Goal: Book appointment/travel/reservation

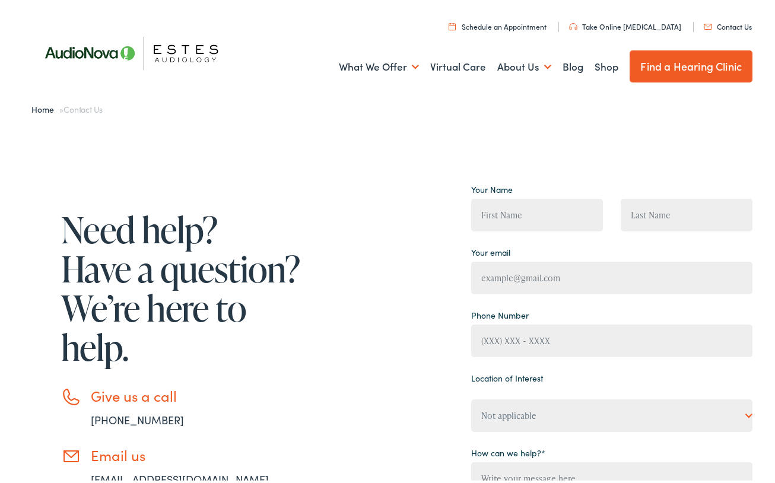
click at [731, 23] on link "Contact Us" at bounding box center [728, 23] width 48 height 10
click at [509, 28] on li "Schedule an Appointment" at bounding box center [497, 24] width 117 height 10
click at [512, 22] on link "Schedule an Appointment" at bounding box center [498, 23] width 98 height 10
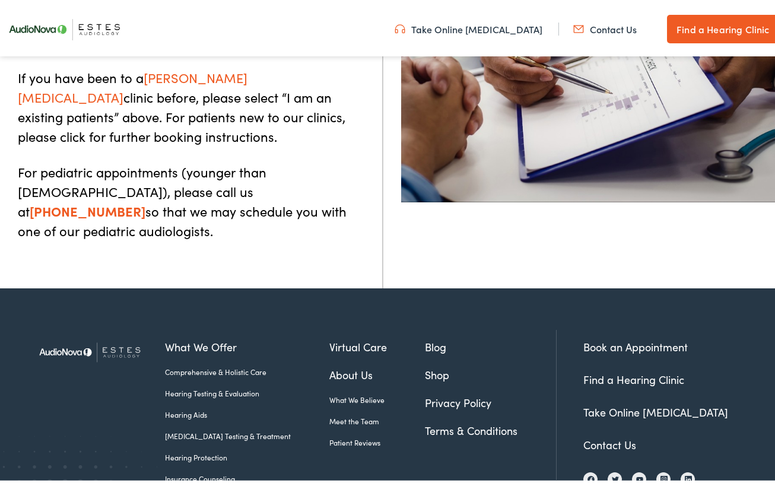
scroll to position [435, 0]
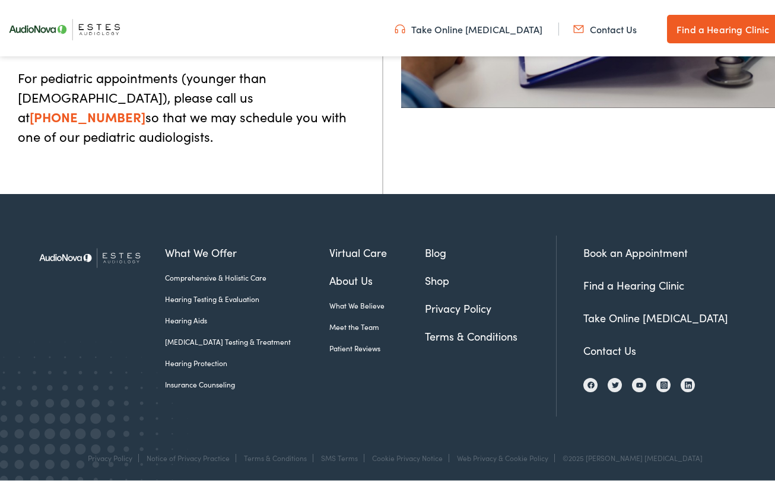
click at [595, 351] on link "Contact Us" at bounding box center [609, 347] width 53 height 15
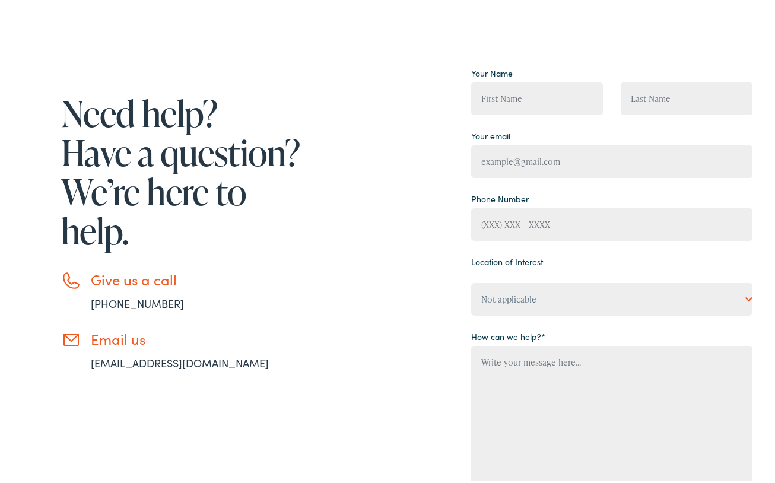
scroll to position [119, 0]
